Goal: Information Seeking & Learning: Learn about a topic

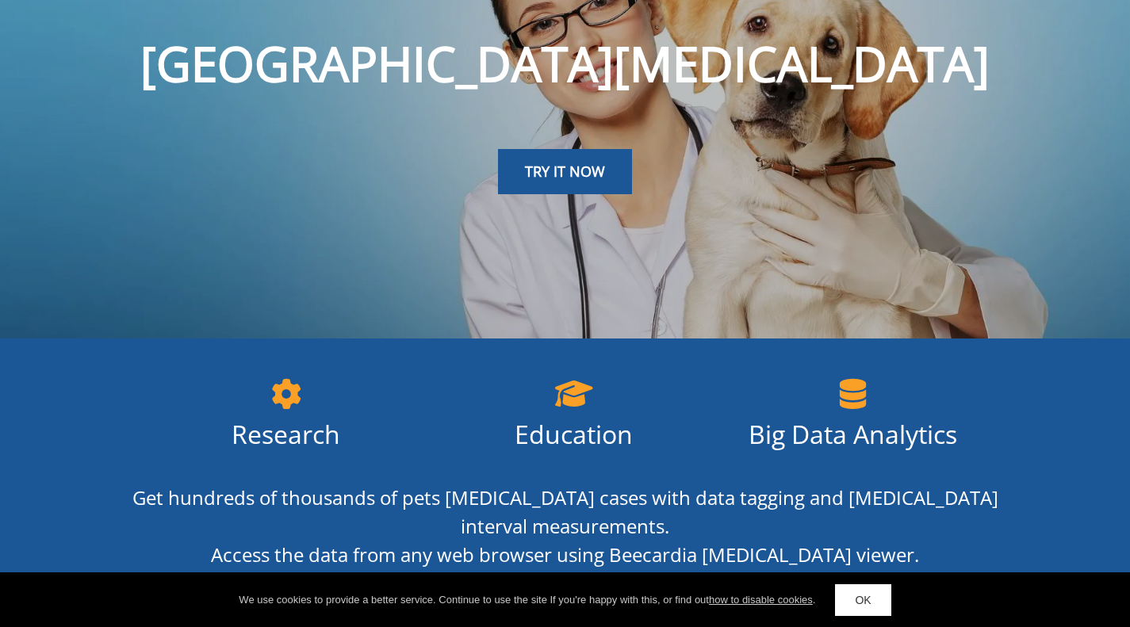
scroll to position [97, 0]
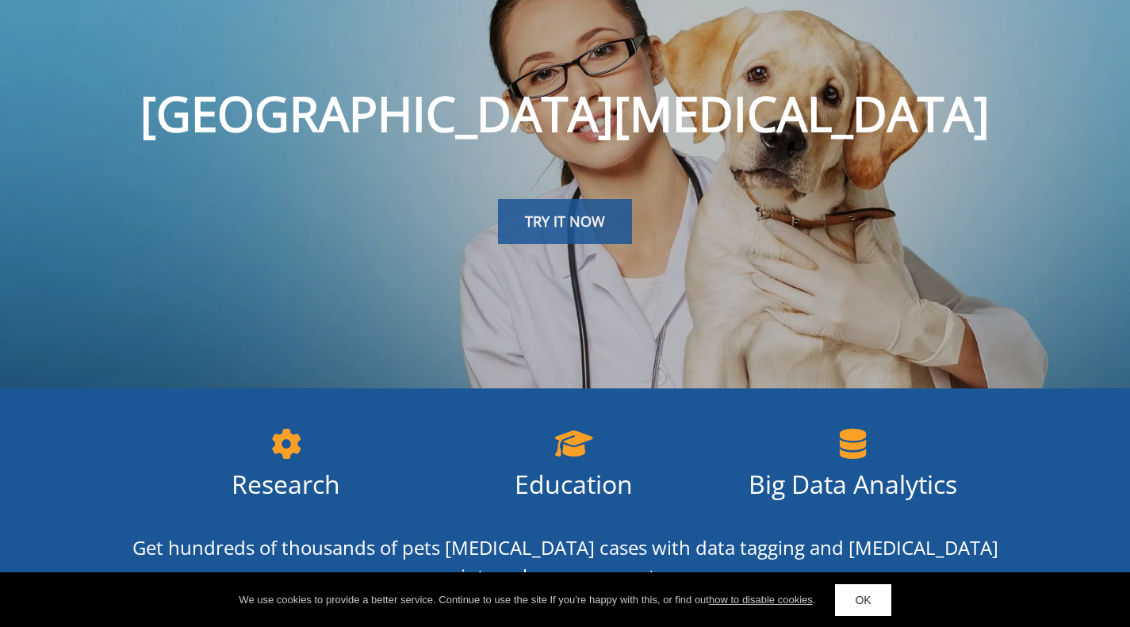
click at [557, 243] on link "TRY IT NOW" at bounding box center [565, 222] width 134 height 46
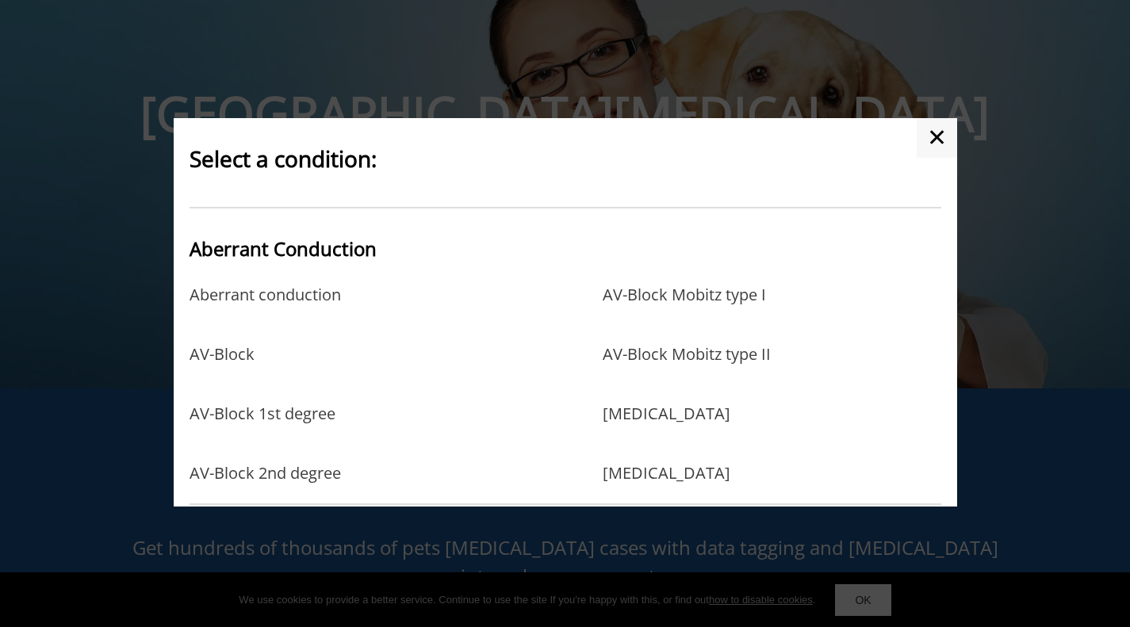
click at [557, 228] on h2 "Aberrant Conduction" at bounding box center [566, 246] width 752 height 39
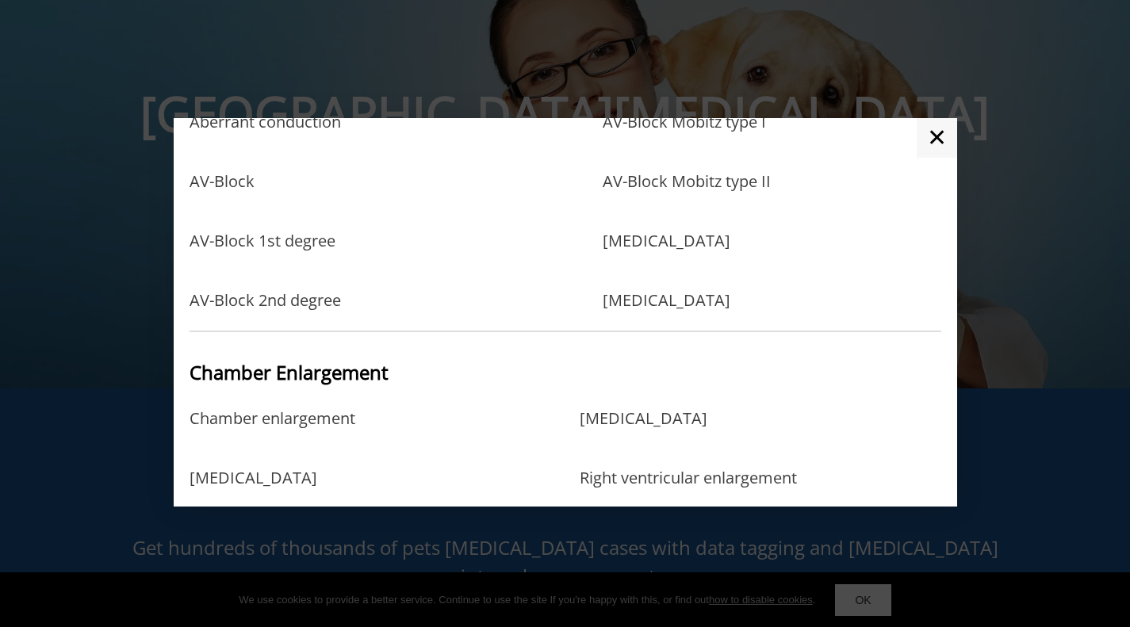
scroll to position [0, 0]
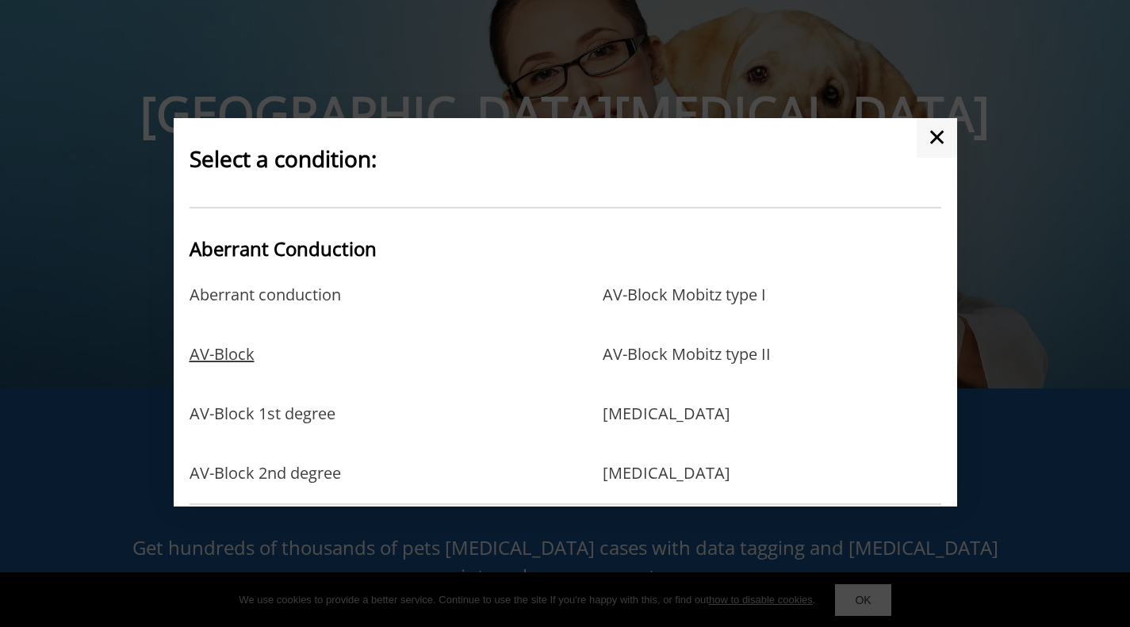
click at [228, 365] on link "AV-Block" at bounding box center [222, 371] width 65 height 52
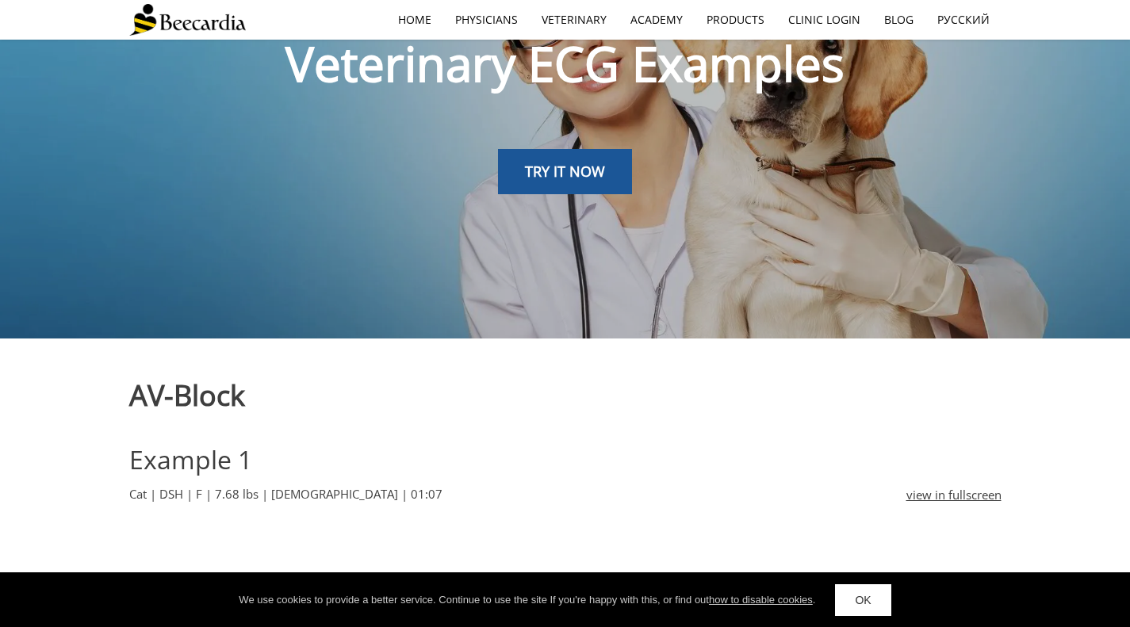
scroll to position [146, 0]
click at [872, 604] on link "OK" at bounding box center [863, 601] width 56 height 32
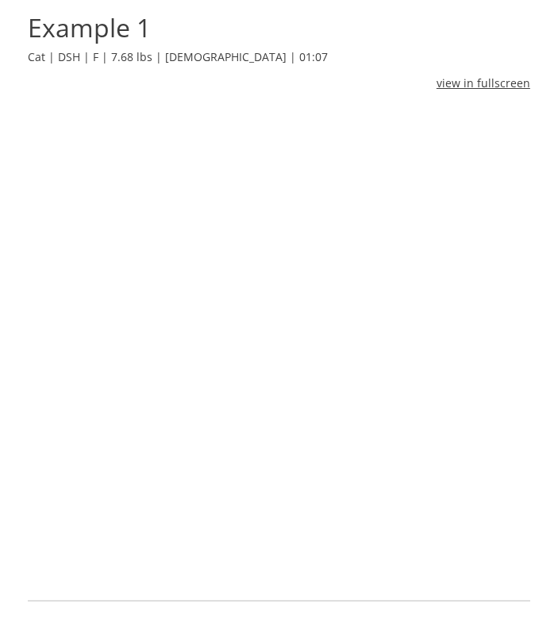
scroll to position [555, 0]
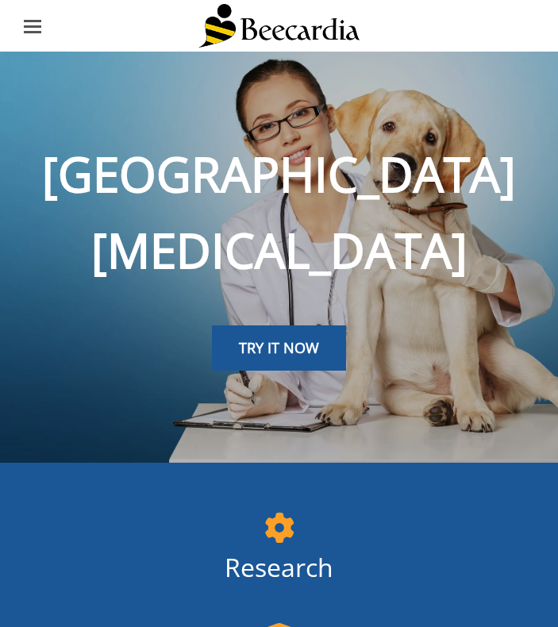
scroll to position [75, 0]
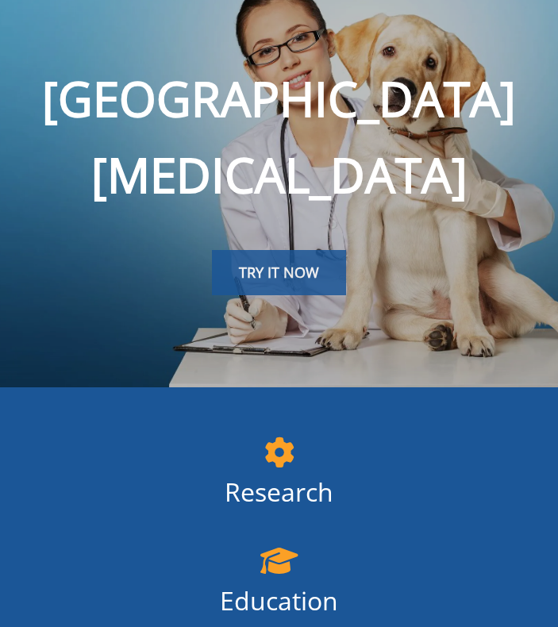
click at [315, 263] on span "TRY IT NOW" at bounding box center [279, 272] width 80 height 19
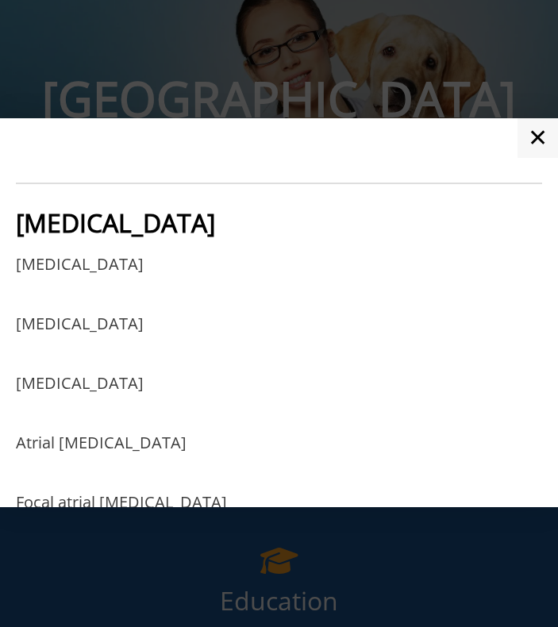
scroll to position [975, 0]
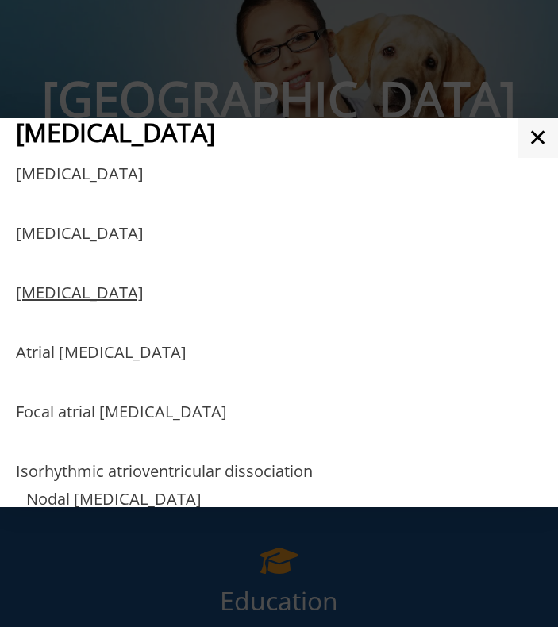
click at [144, 299] on link "[MEDICAL_DATA]" at bounding box center [80, 310] width 128 height 52
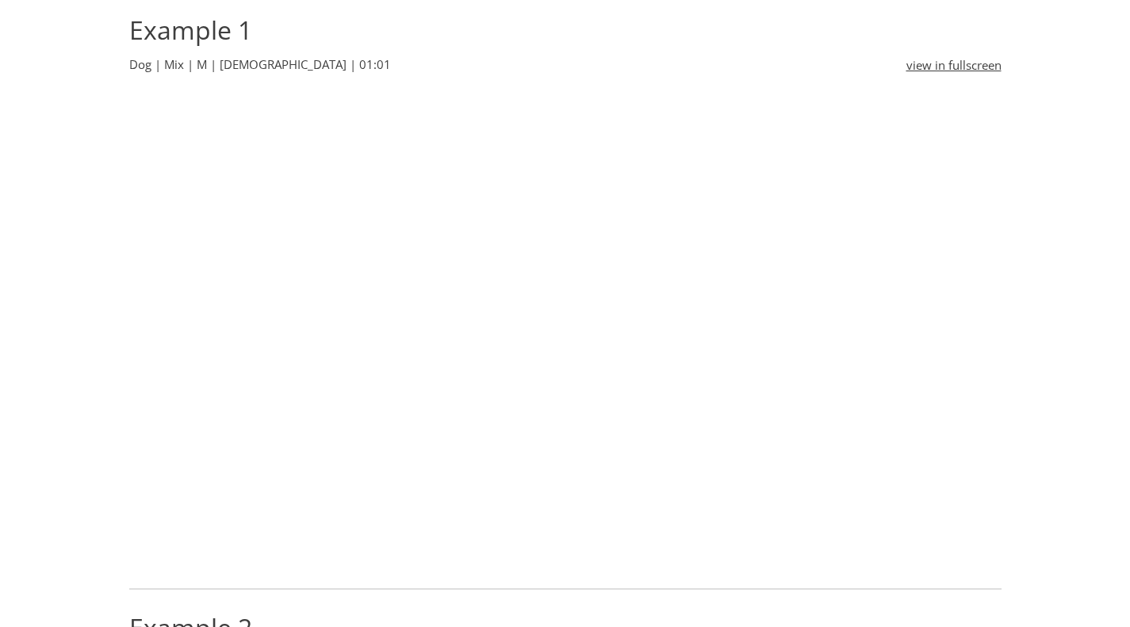
scroll to position [559, 0]
